Goal: Information Seeking & Learning: Compare options

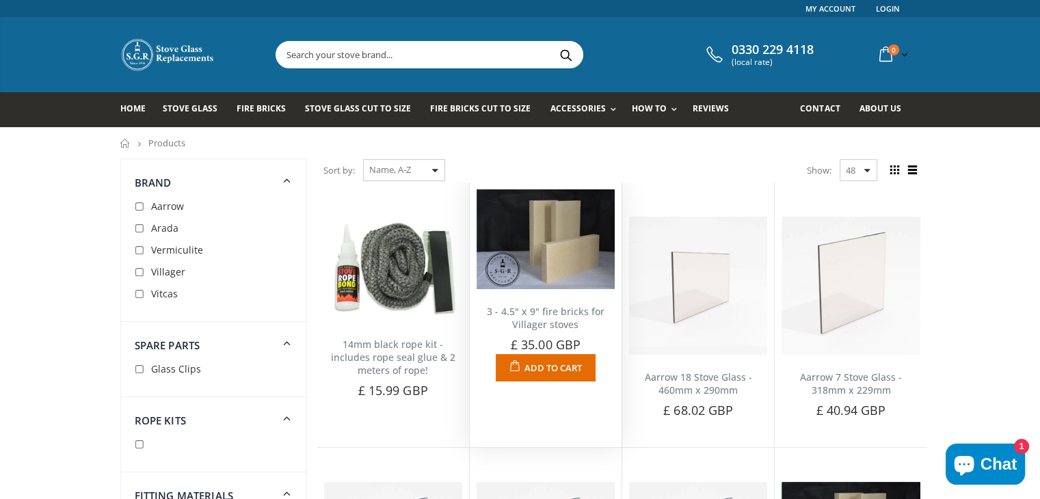
click at [534, 305] on link "3 - 4.5" x 9" fire bricks for Villager stoves" at bounding box center [546, 318] width 118 height 26
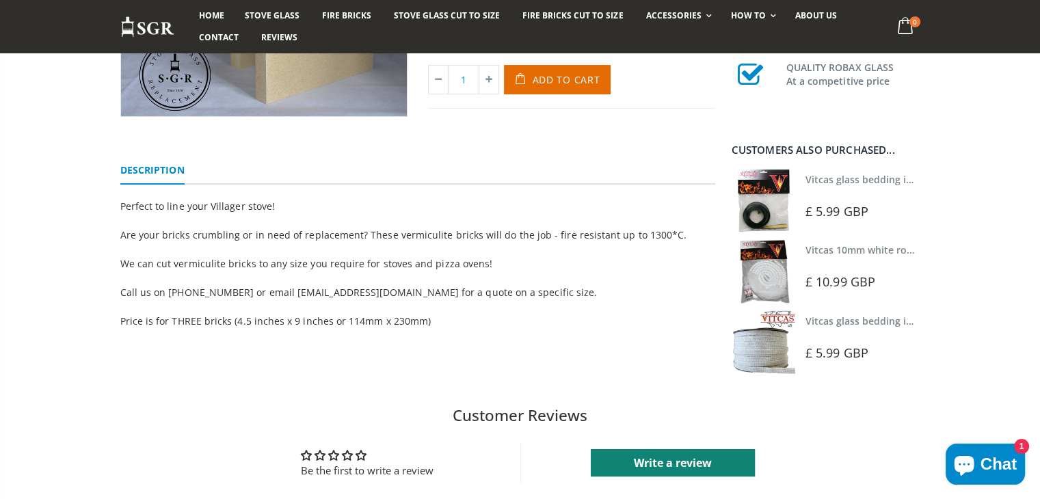
scroll to position [252, 0]
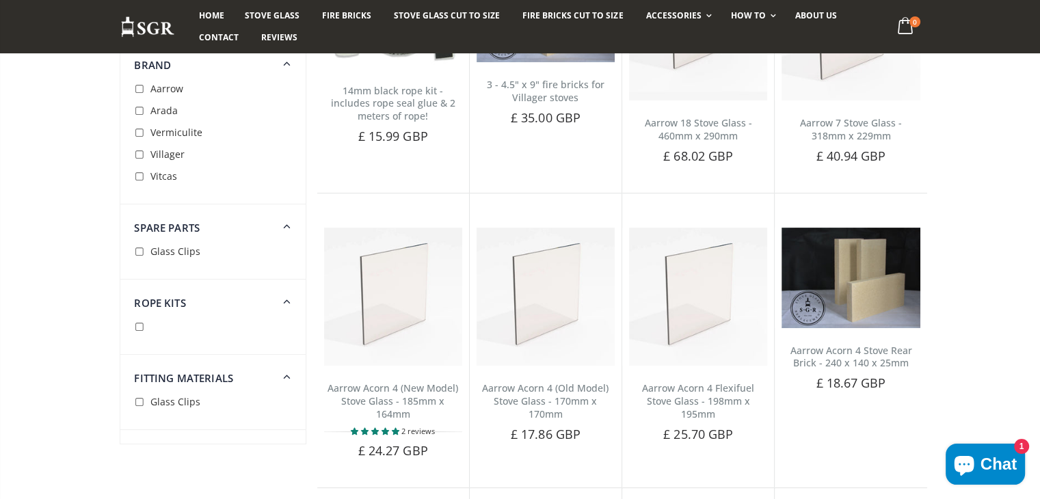
scroll to position [283, 0]
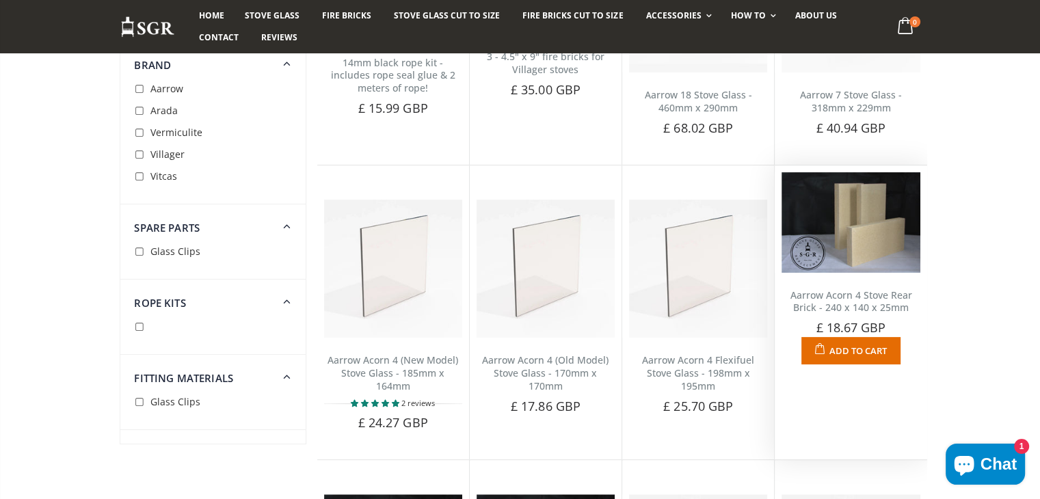
click at [852, 296] on link "Aarrow Acorn 4 Stove Rear Brick - 240 x 140 x 25mm" at bounding box center [851, 302] width 122 height 26
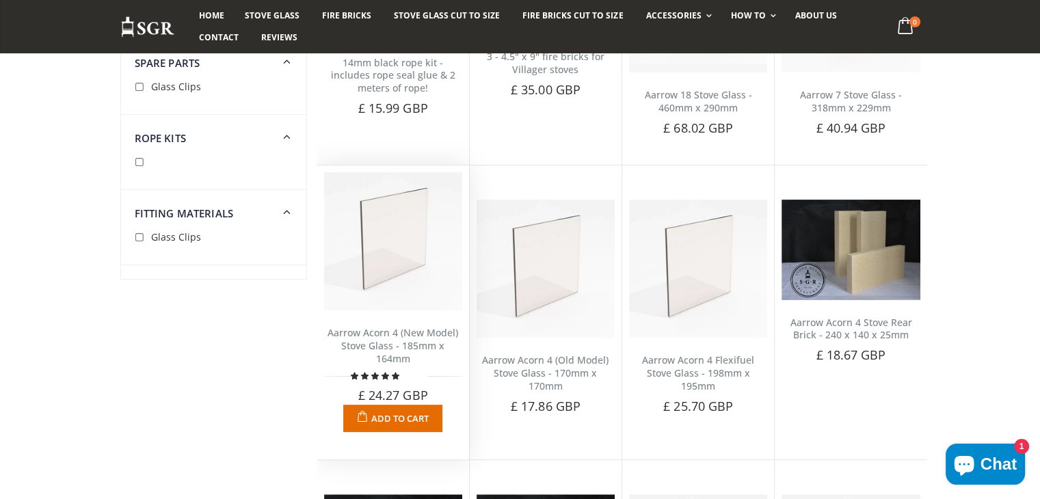
scroll to position [283, 0]
